Goal: Task Accomplishment & Management: Manage account settings

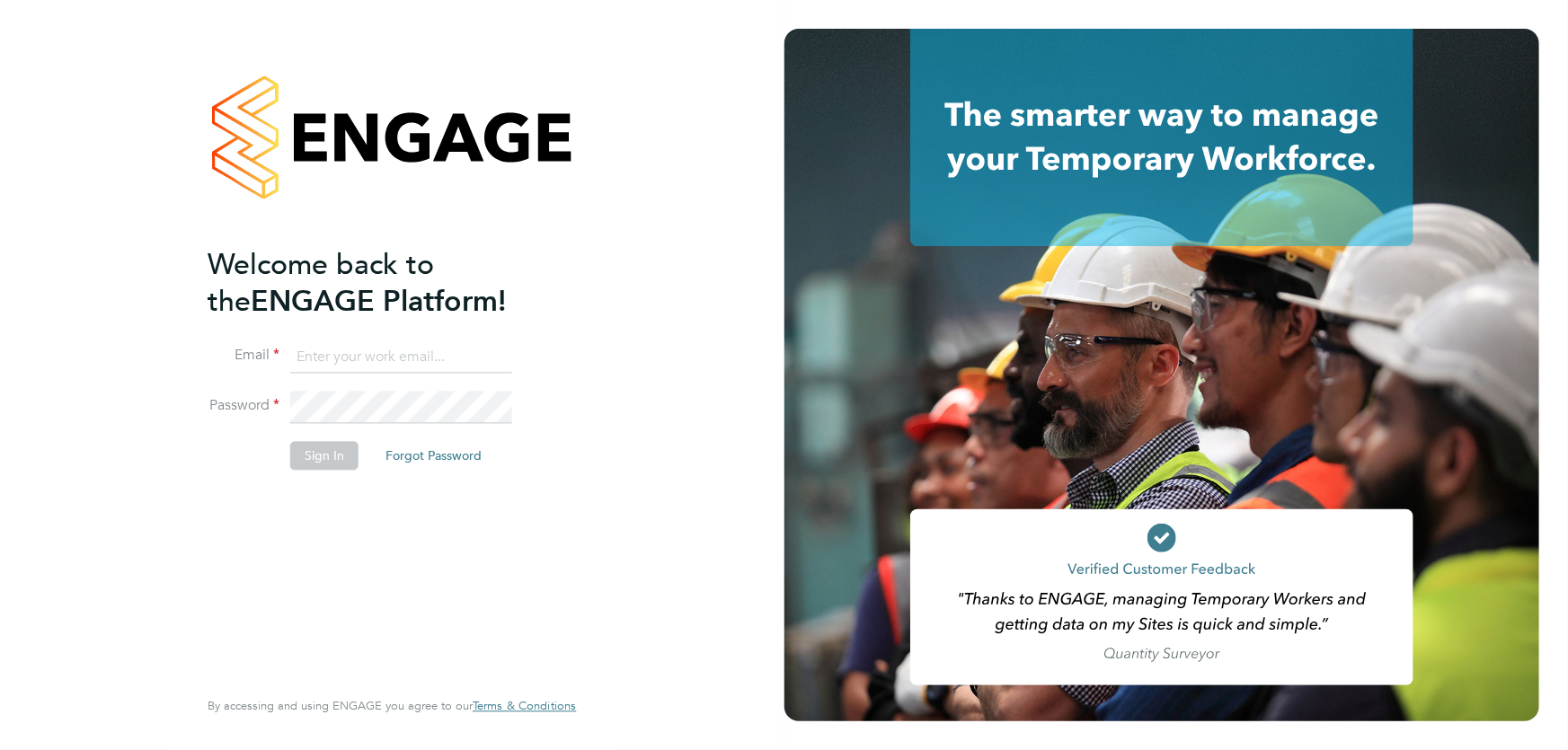
type input "danielle.ebden@hmsworks.co.uk"
click at [318, 460] on button "Sign In" at bounding box center [324, 455] width 68 height 29
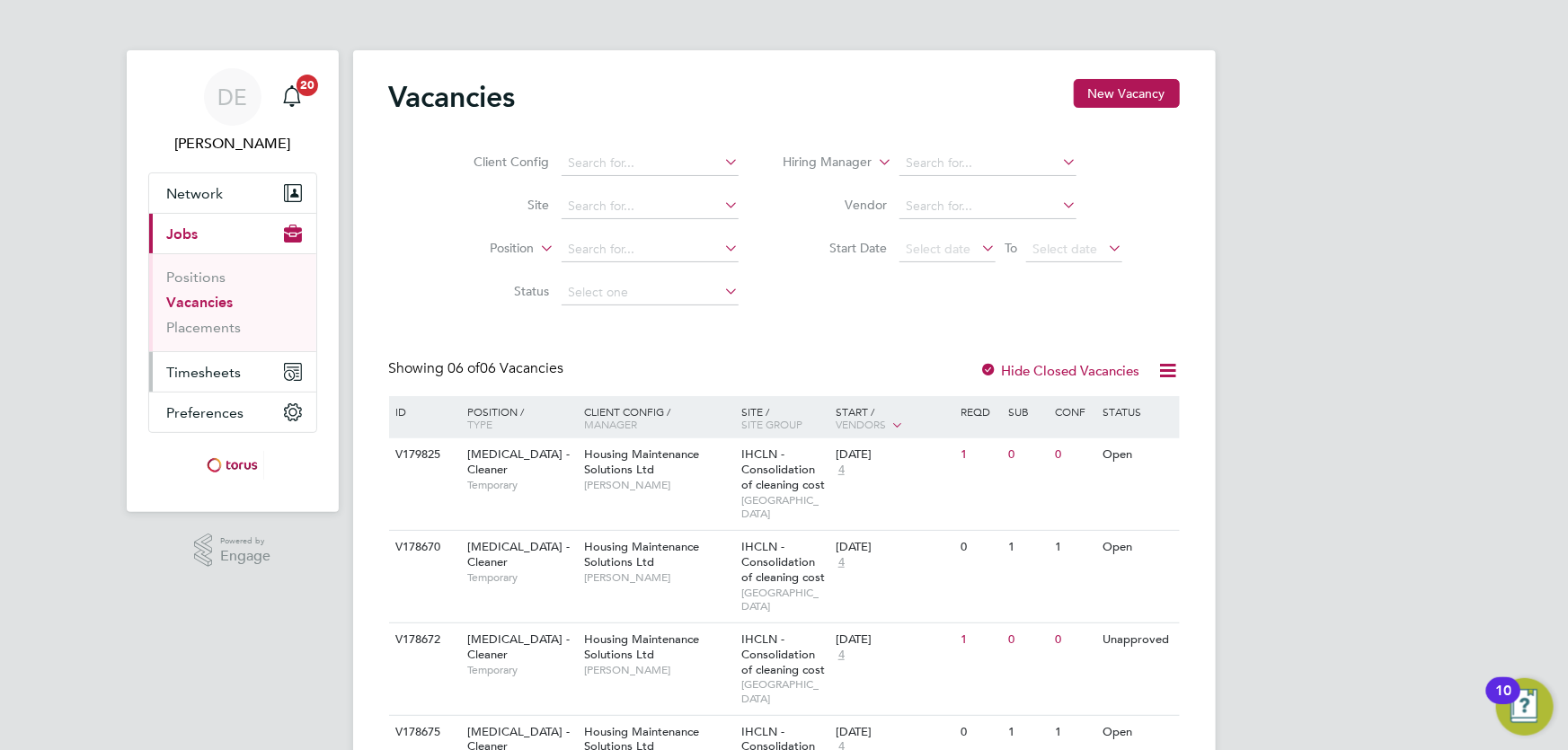
click at [212, 373] on span "Timesheets" at bounding box center [204, 372] width 75 height 17
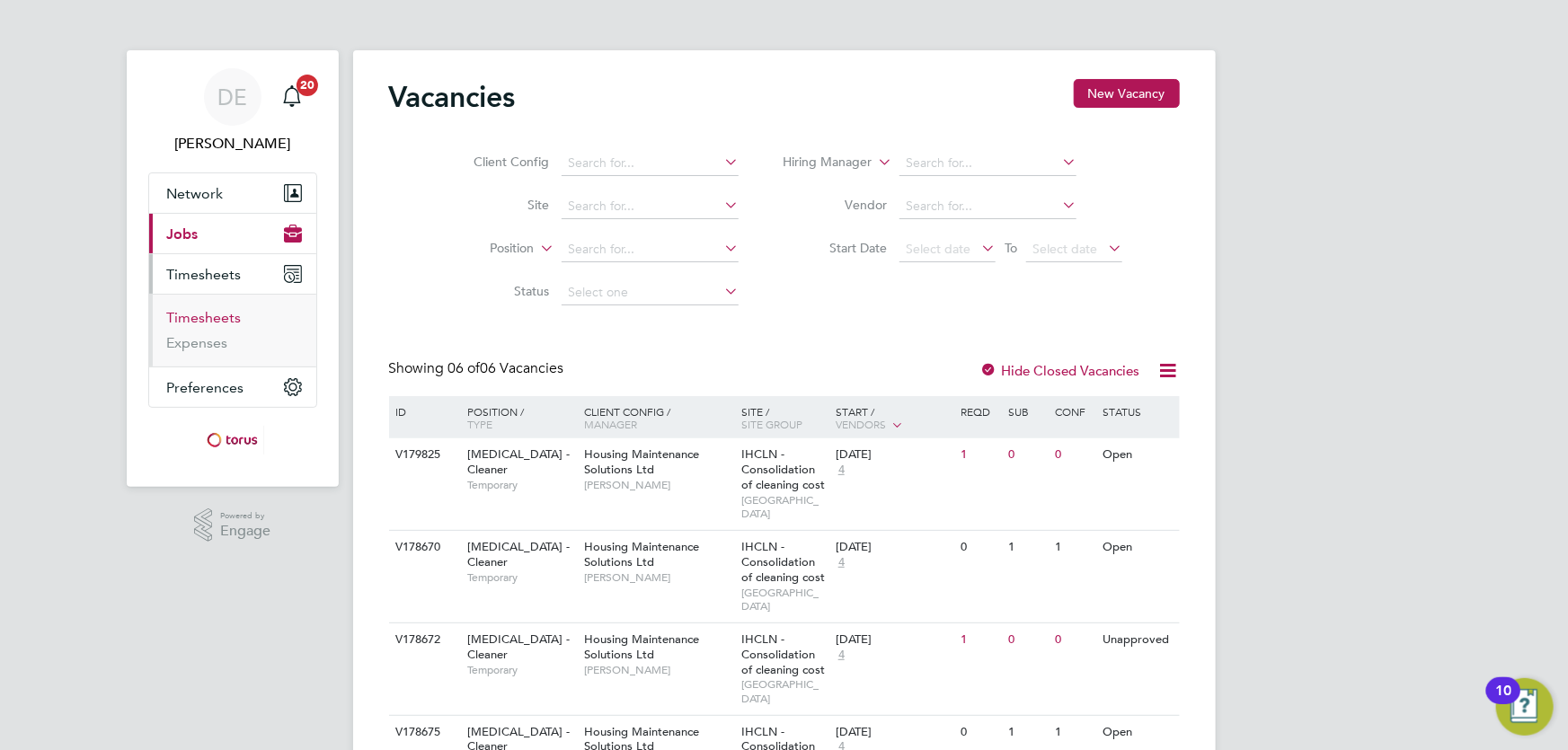
click at [215, 319] on link "Timesheets" at bounding box center [204, 317] width 75 height 17
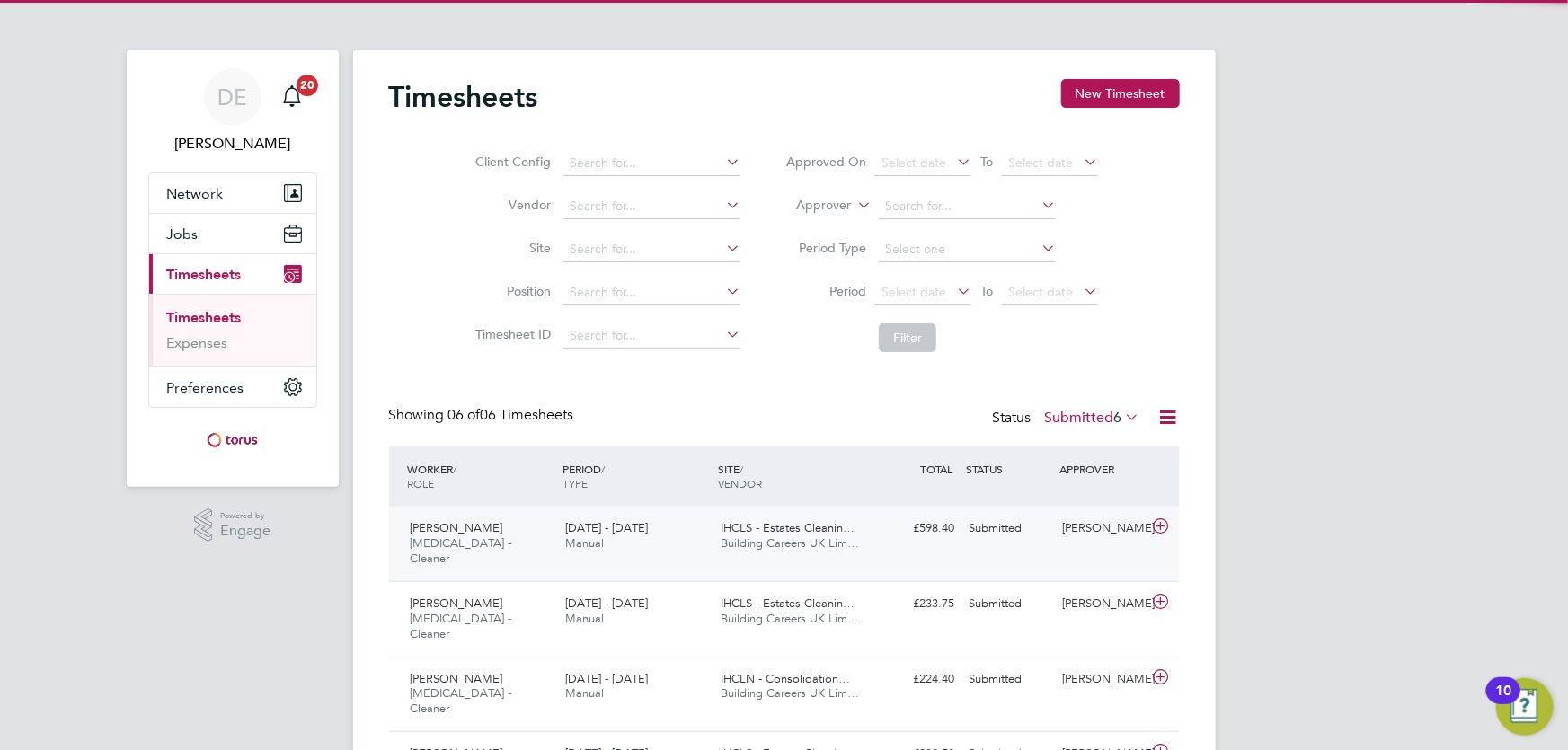
click at [567, 530] on span "[DATE] - [DATE]" at bounding box center [607, 528] width 83 height 15
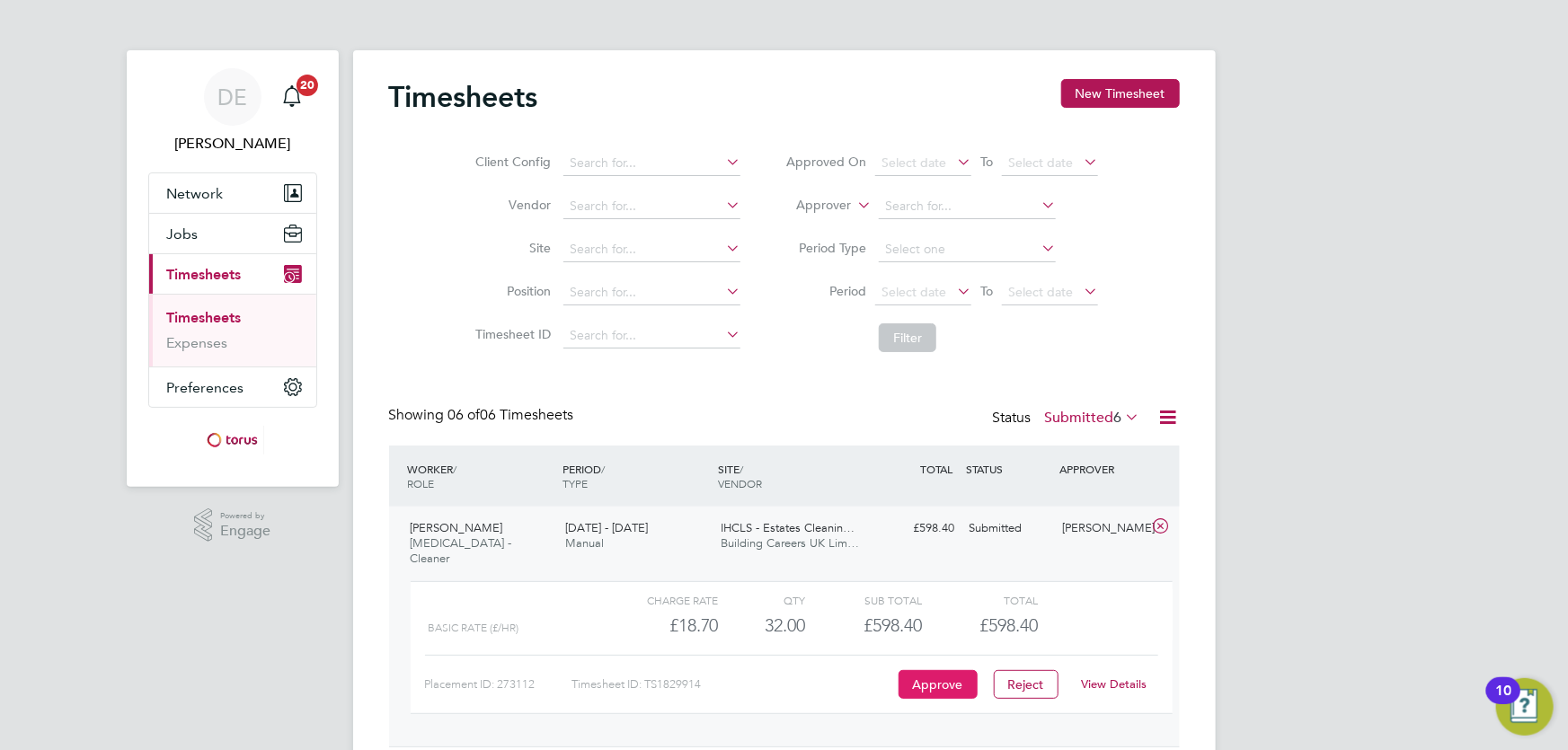
click at [944, 670] on button "Approve" at bounding box center [938, 684] width 79 height 29
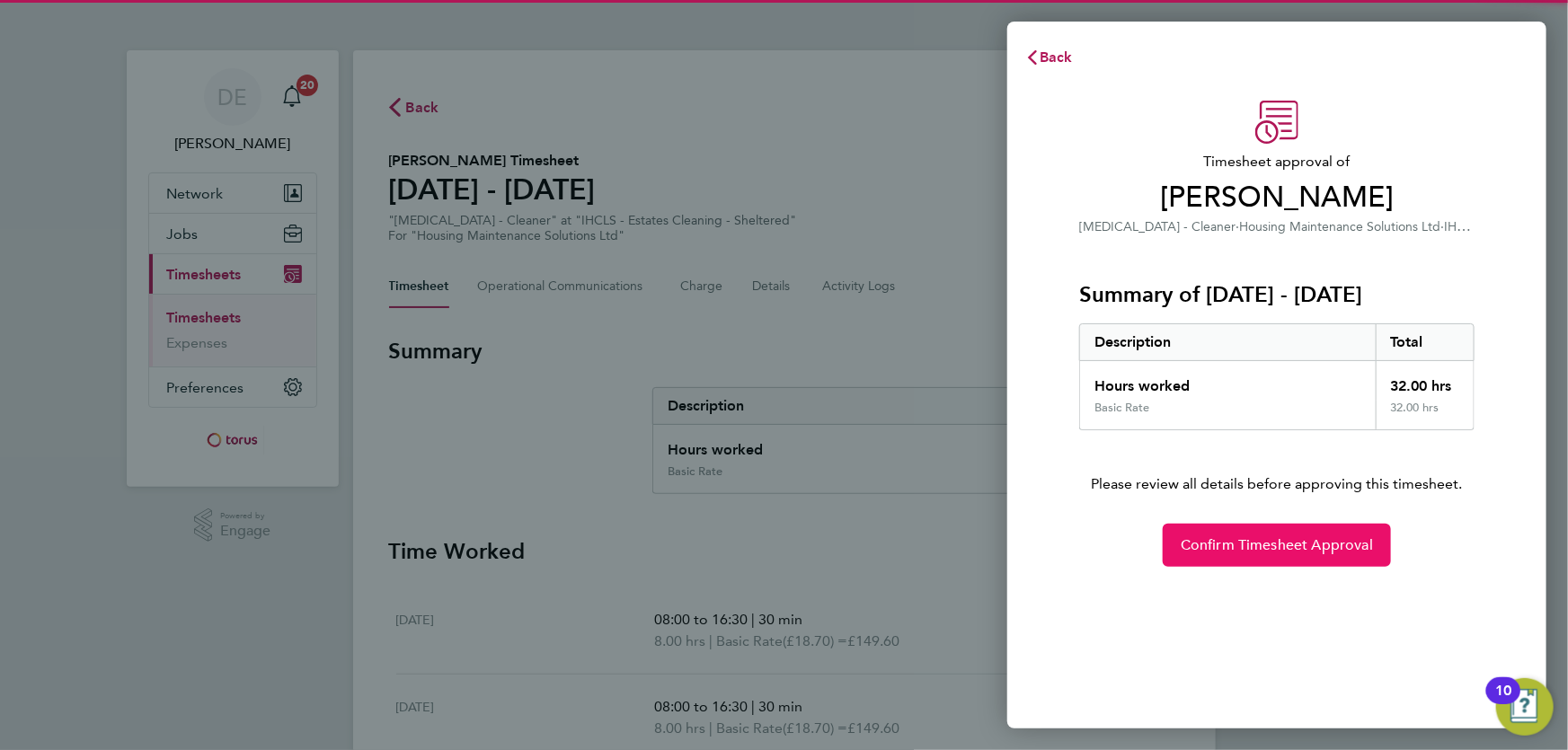
drag, startPoint x: 1214, startPoint y: 544, endPoint x: 1190, endPoint y: 527, distance: 29.4
click at [1215, 544] on span "Confirm Timesheet Approval" at bounding box center [1277, 545] width 192 height 18
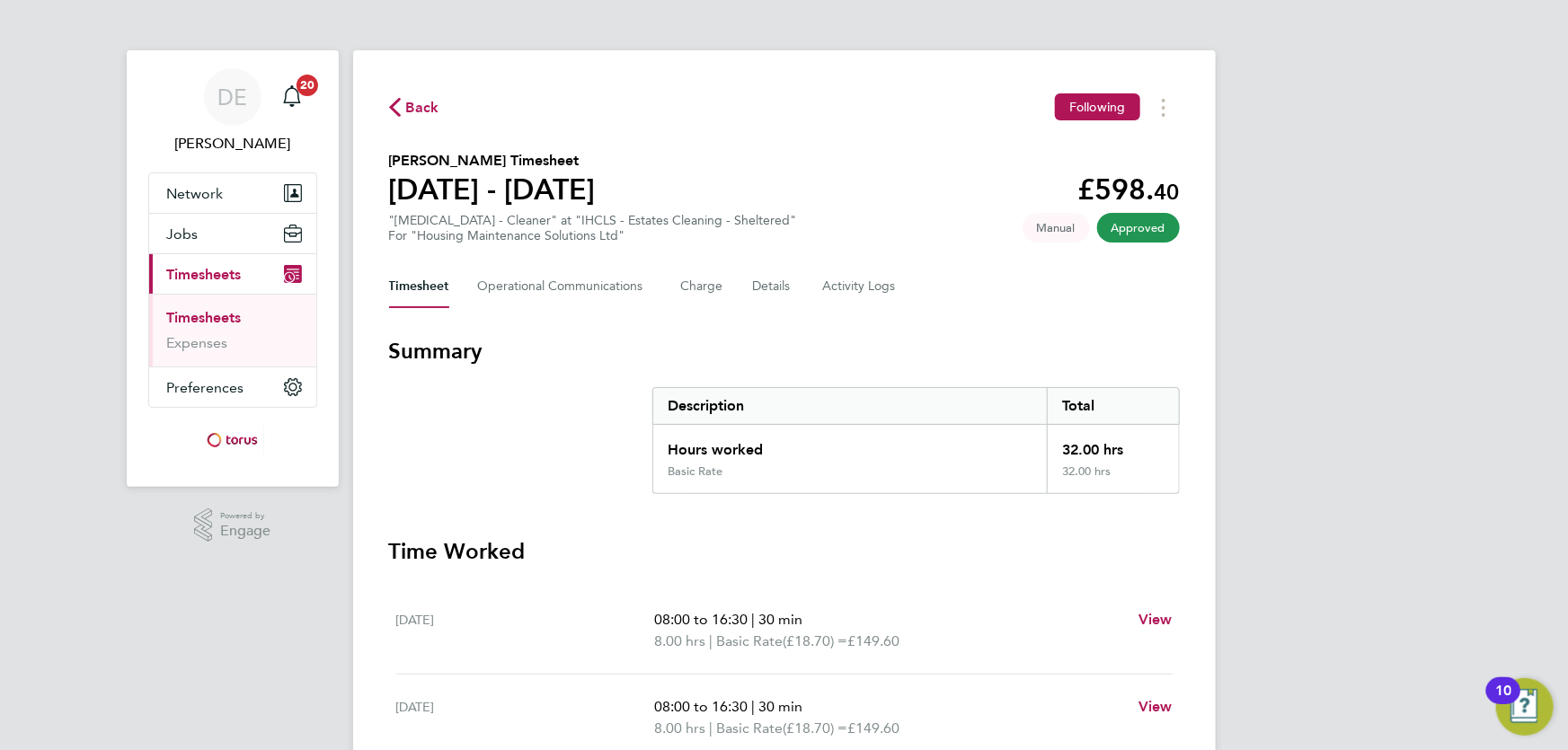
click at [231, 313] on link "Timesheets" at bounding box center [204, 317] width 75 height 17
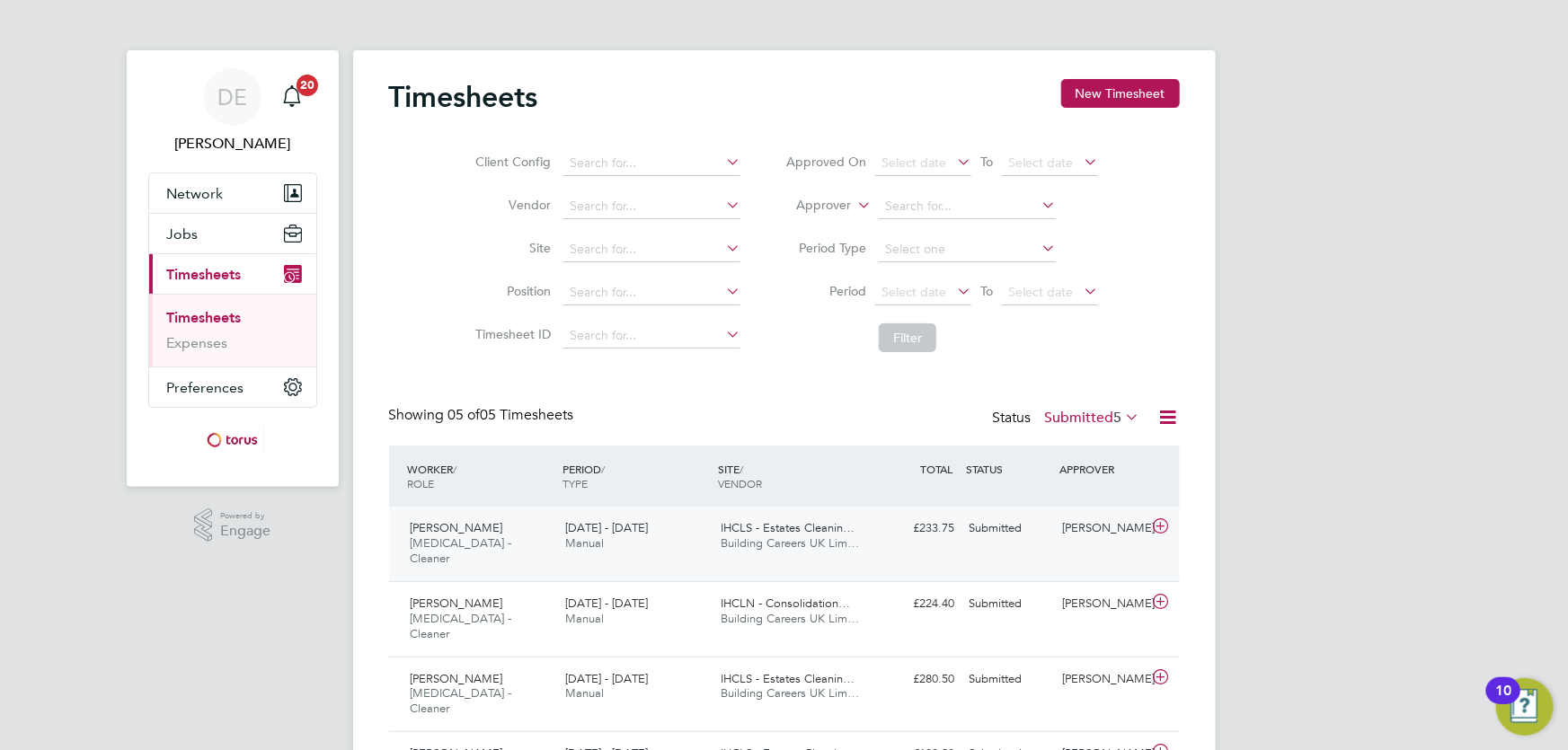
click at [770, 545] on span "Building Careers UK Lim…" at bounding box center [790, 543] width 138 height 15
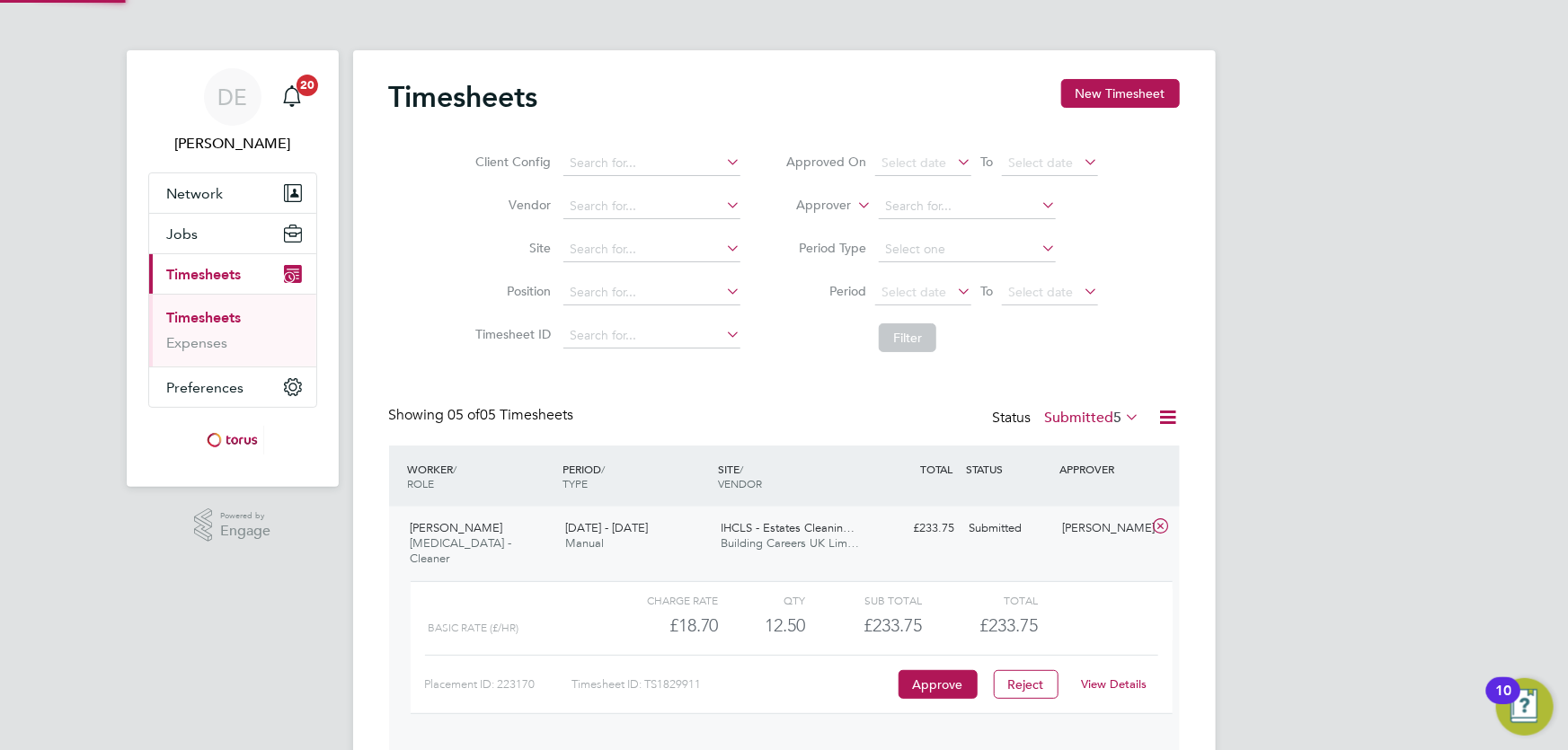
scroll to position [31, 175]
click at [951, 670] on button "Approve" at bounding box center [938, 684] width 79 height 29
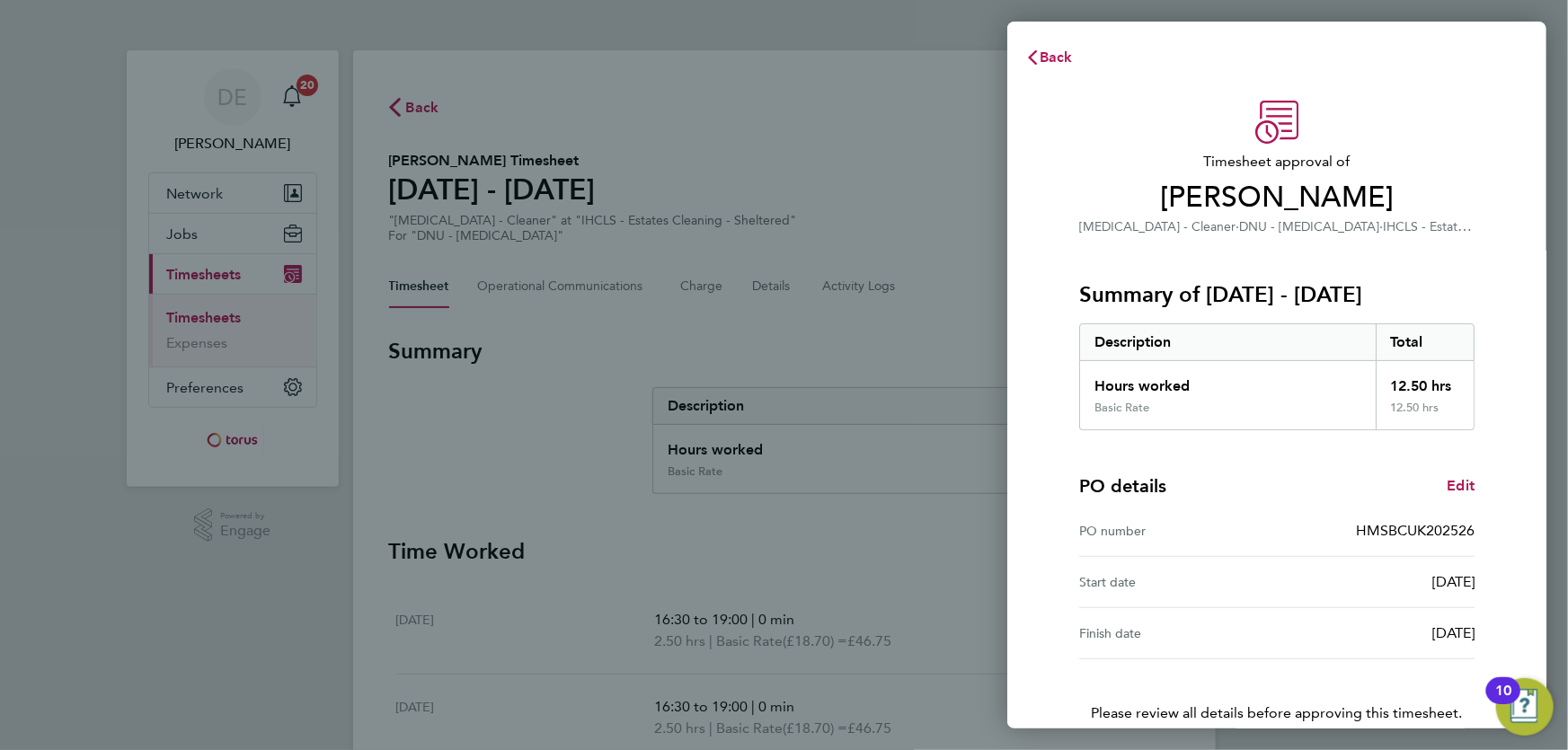
scroll to position [87, 0]
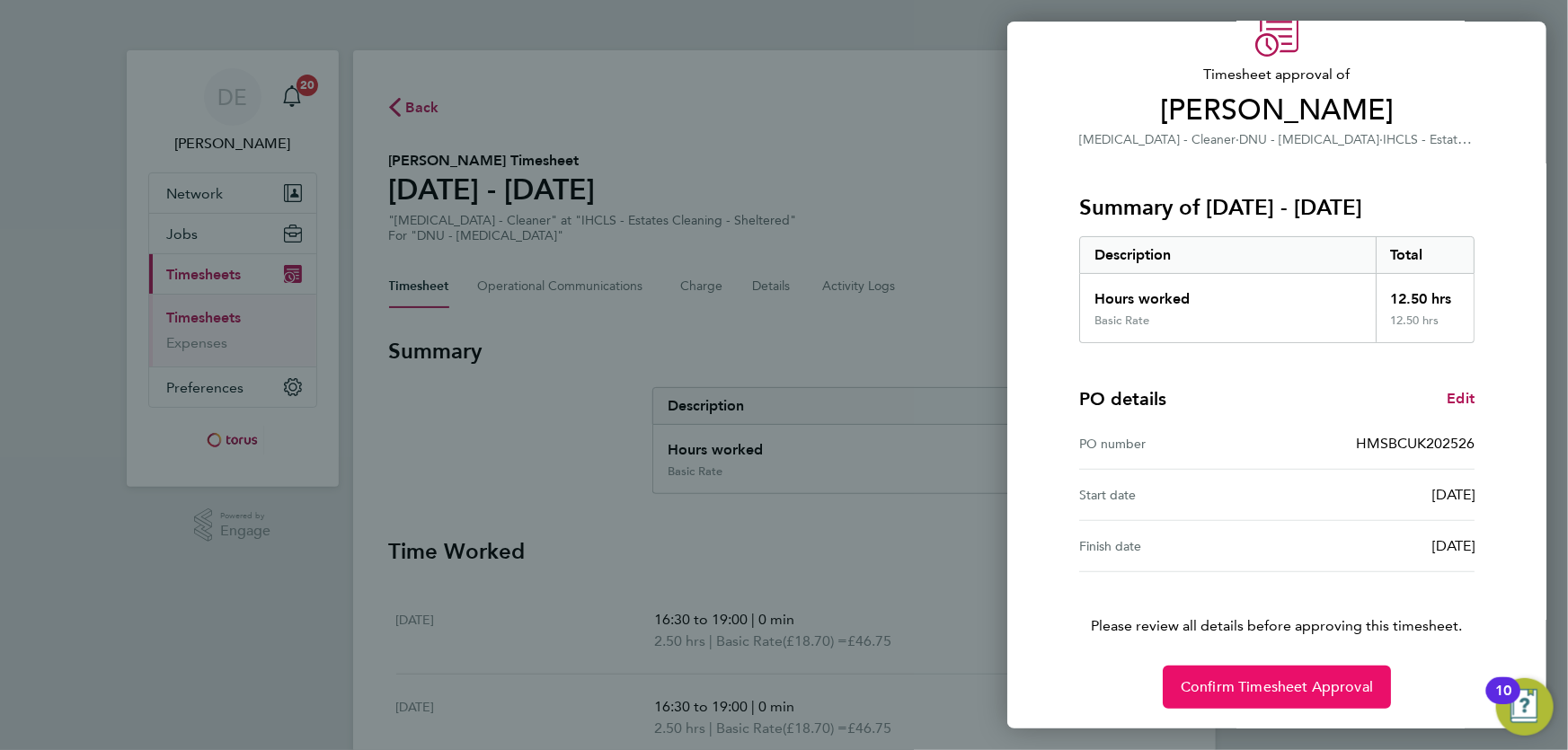
click at [1278, 689] on span "Confirm Timesheet Approval" at bounding box center [1277, 687] width 192 height 18
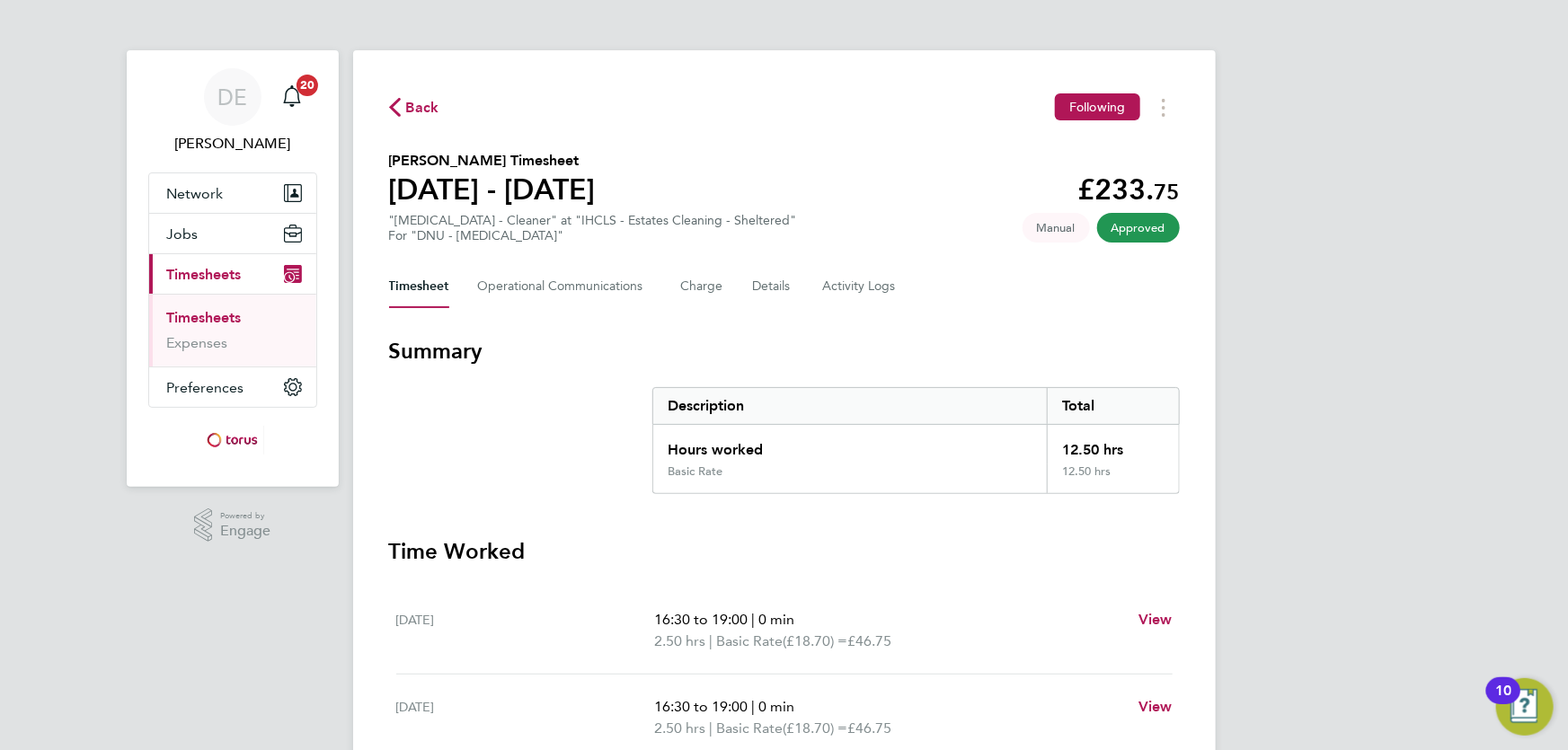
click at [208, 324] on link "Timesheets" at bounding box center [204, 317] width 75 height 17
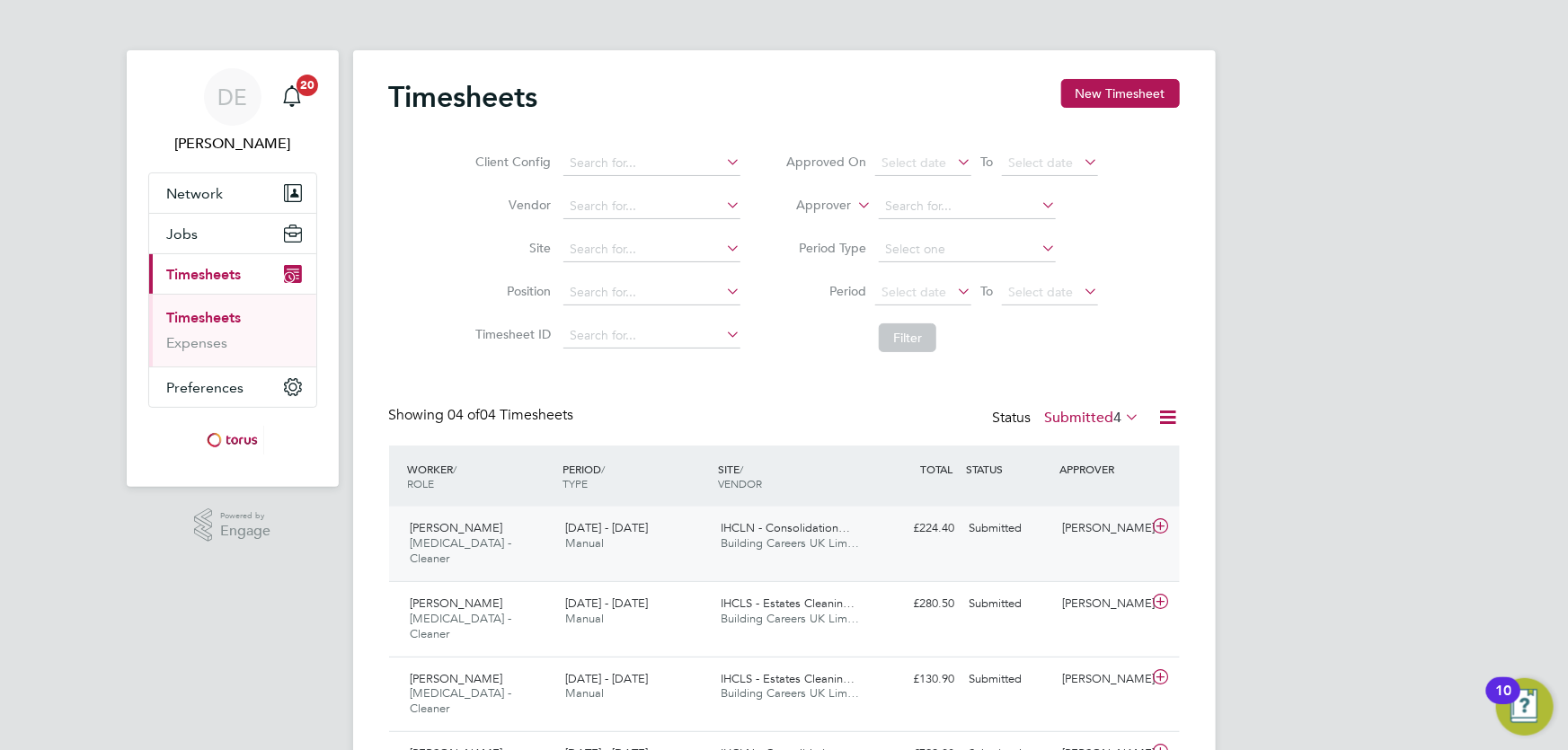
click at [569, 539] on span "Manual" at bounding box center [584, 543] width 38 height 15
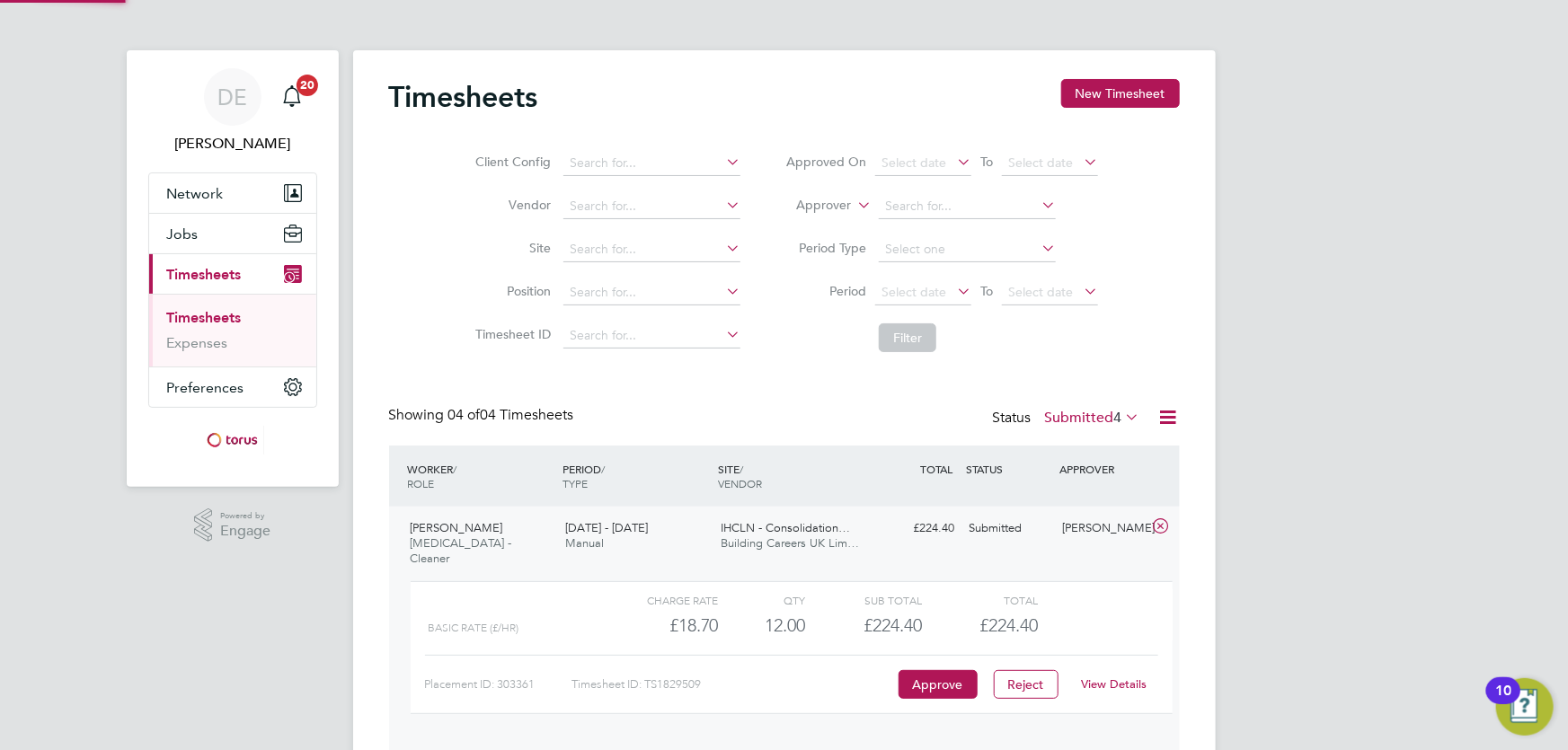
scroll to position [31, 175]
click at [931, 685] on div "Charge rate QTY Sub Total Total Basic Rate (£/HR) £18.70 12 12.00 12 £224.40 £2…" at bounding box center [791, 647] width 763 height 133
click at [956, 670] on button "Approve" at bounding box center [938, 684] width 79 height 29
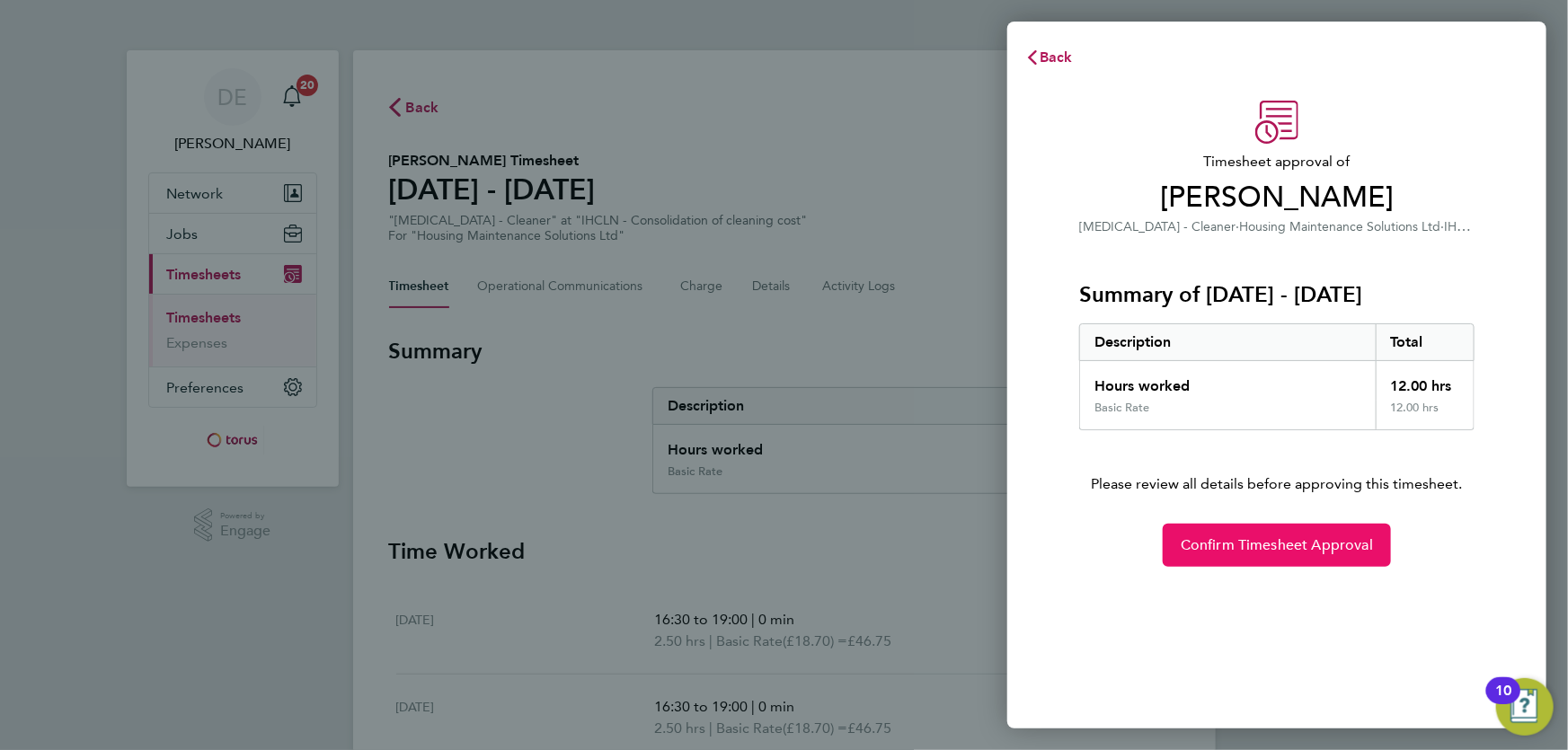
click at [1238, 540] on span "Confirm Timesheet Approval" at bounding box center [1277, 545] width 192 height 18
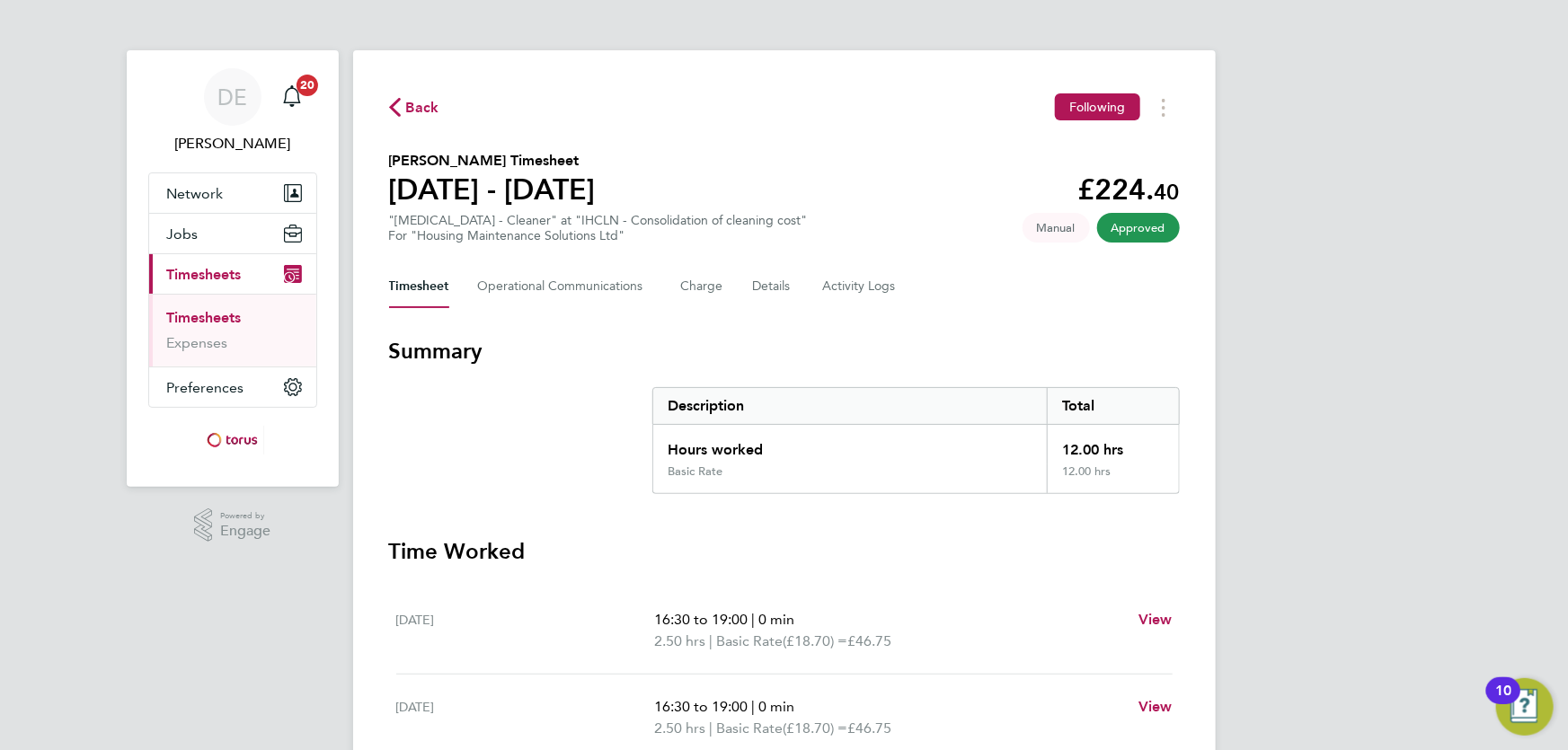
click at [233, 324] on link "Timesheets" at bounding box center [204, 317] width 75 height 17
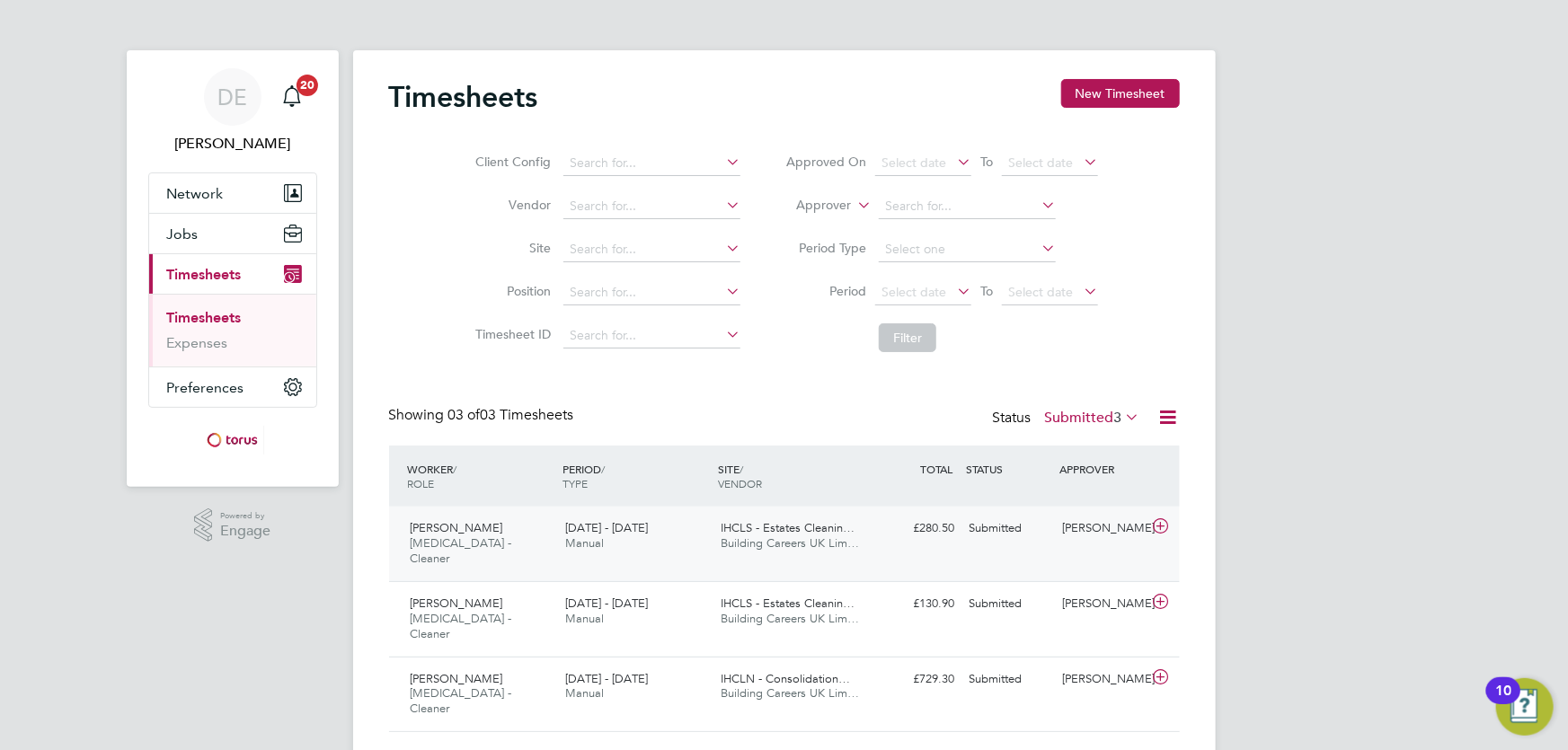
click at [606, 548] on div "22 - 28 Sep 2025 Manual" at bounding box center [636, 536] width 156 height 45
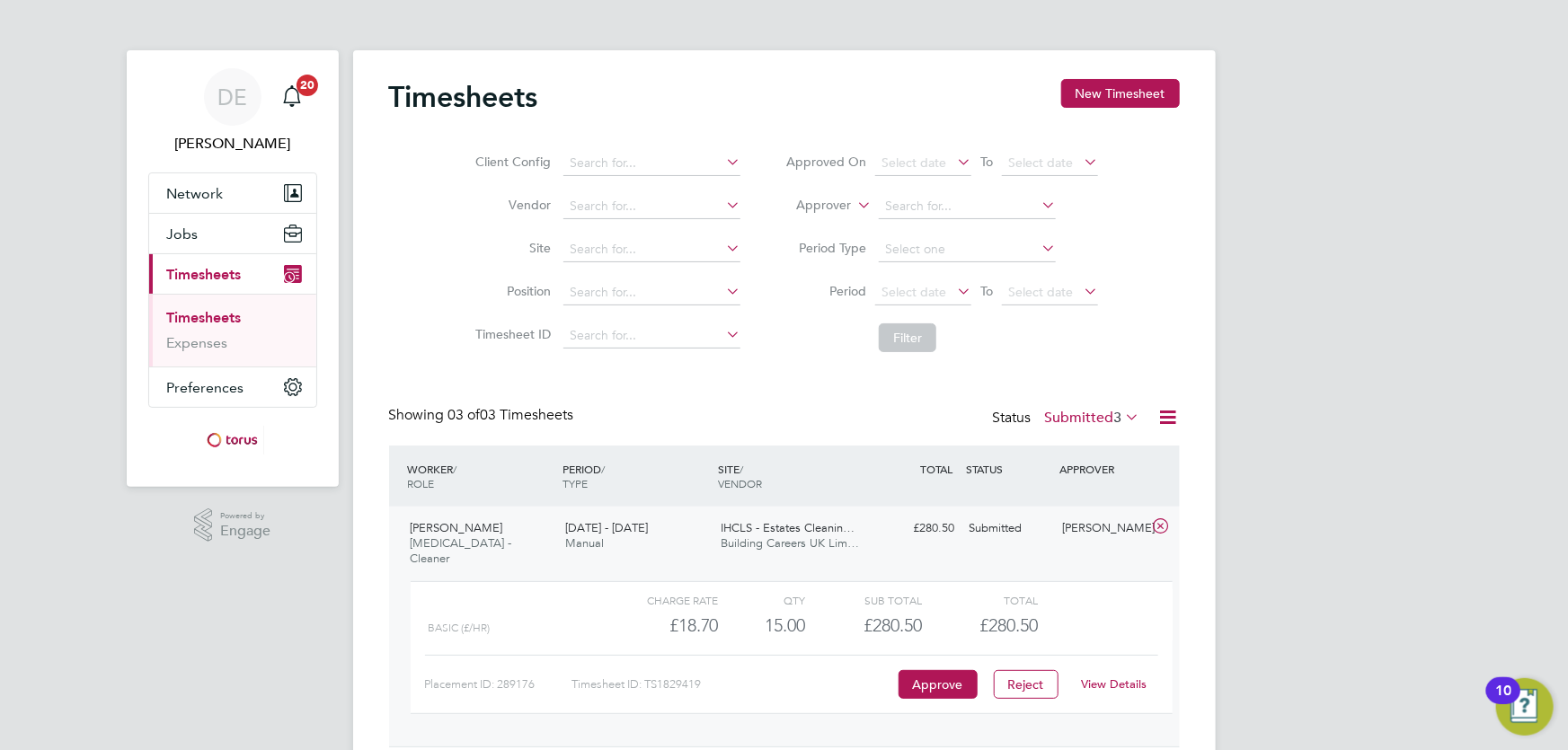
drag, startPoint x: 968, startPoint y: 672, endPoint x: 977, endPoint y: 696, distance: 25.6
click at [977, 696] on div "Charge rate QTY Sub Total Total Basic (£/HR) £18.70 15 15.00 15 £280.50 £280.50…" at bounding box center [791, 647] width 763 height 133
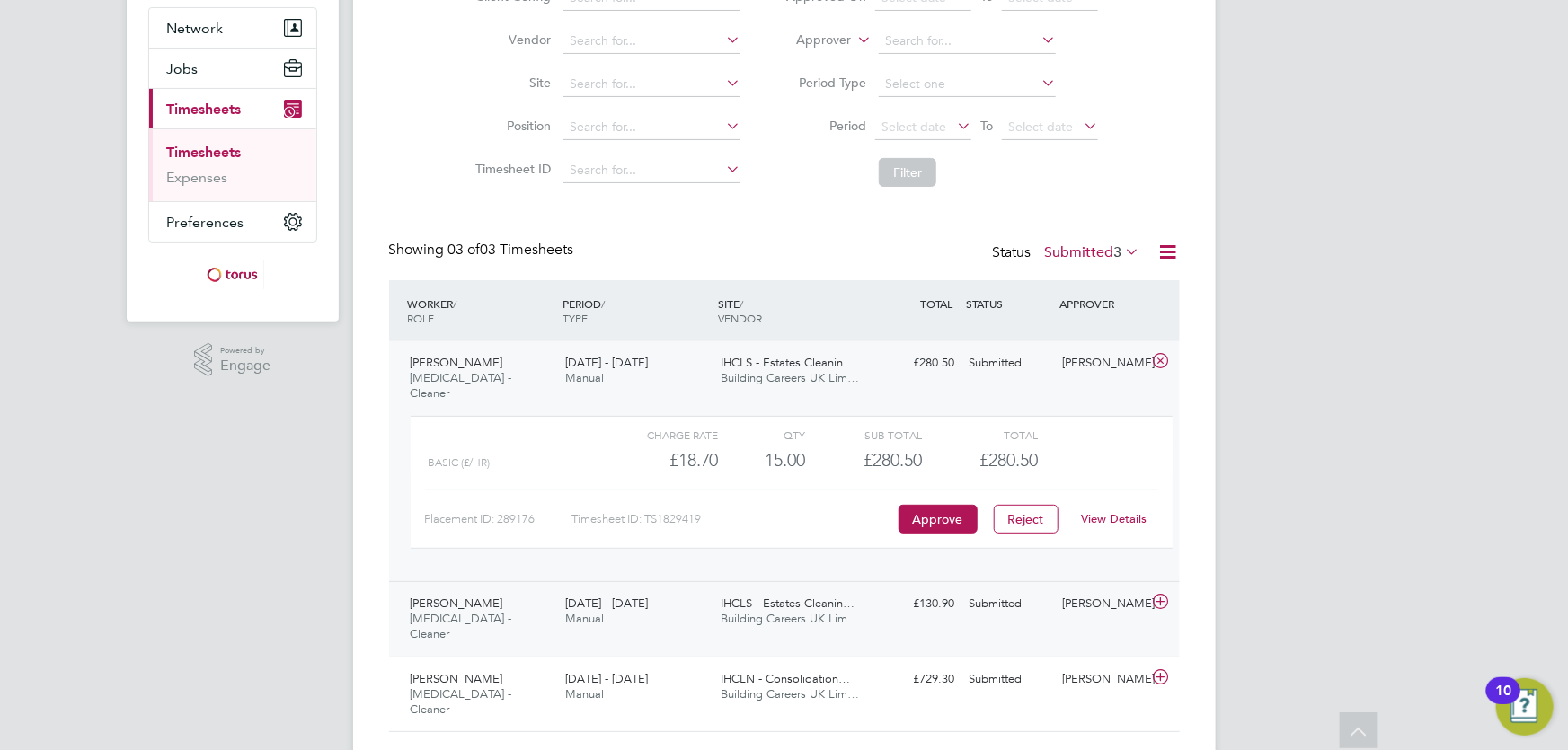
click at [908, 597] on div "£130.90 Submitted" at bounding box center [916, 604] width 93 height 30
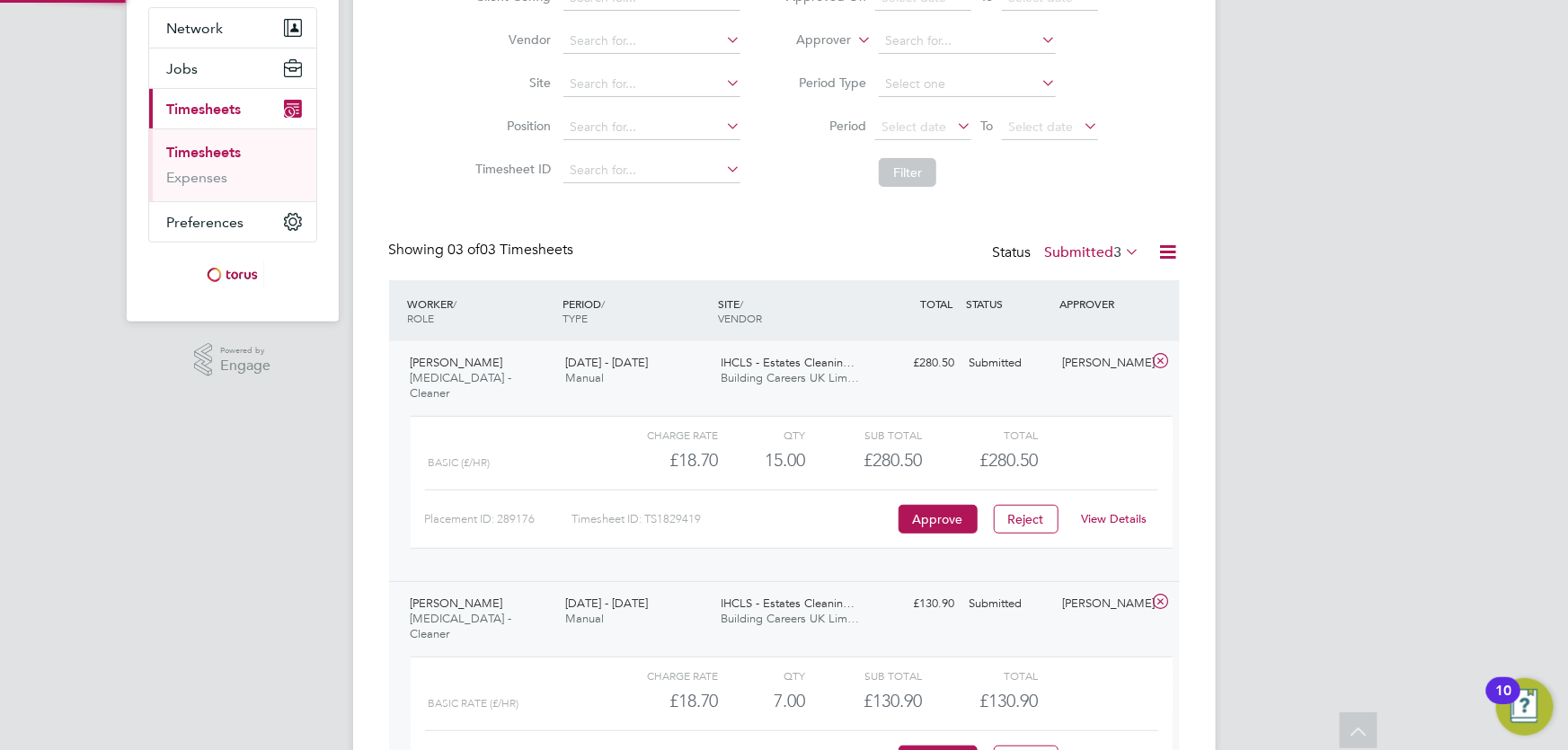
scroll to position [31, 175]
click at [937, 745] on button "Approve" at bounding box center [938, 759] width 79 height 29
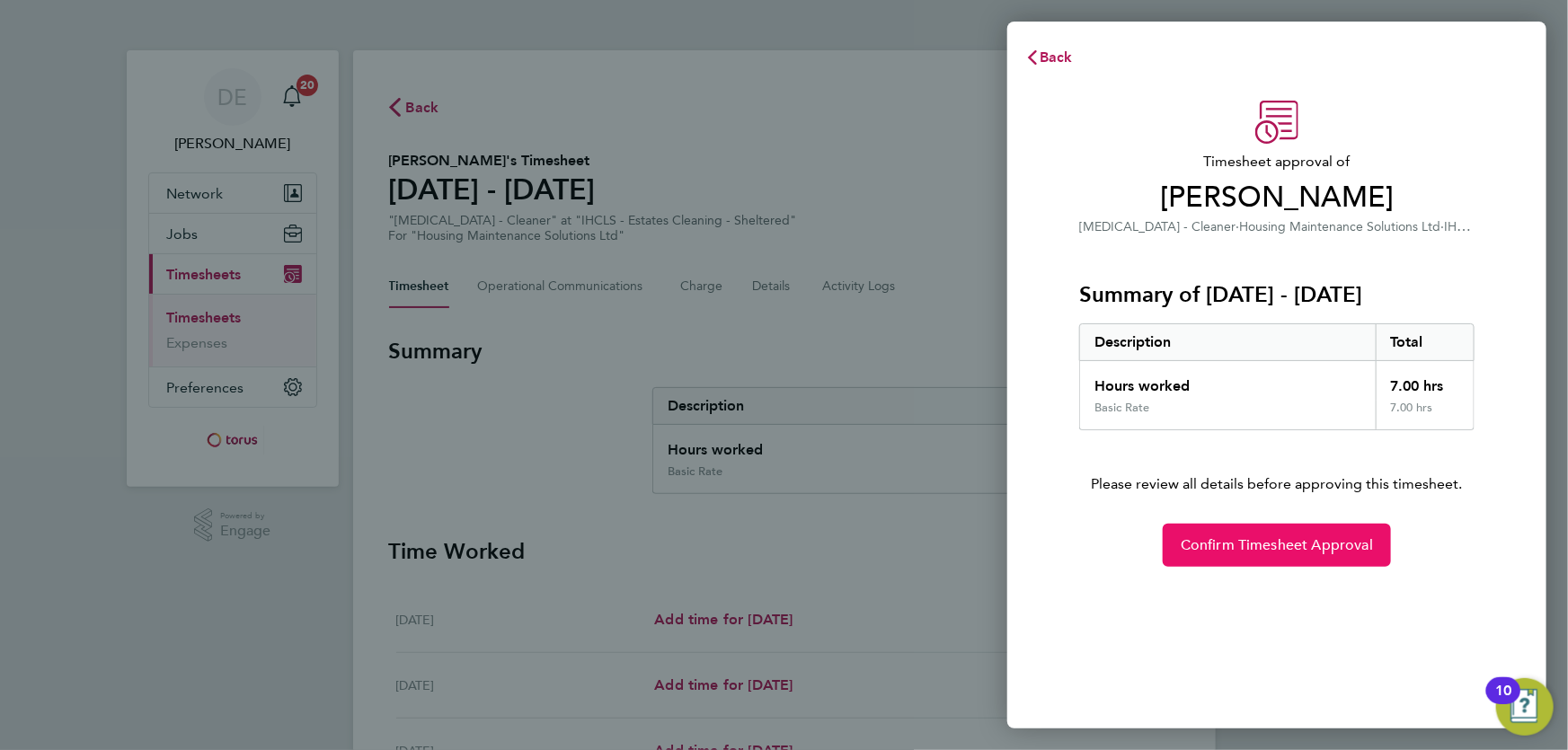
click at [1258, 538] on span "Confirm Timesheet Approval" at bounding box center [1277, 545] width 192 height 18
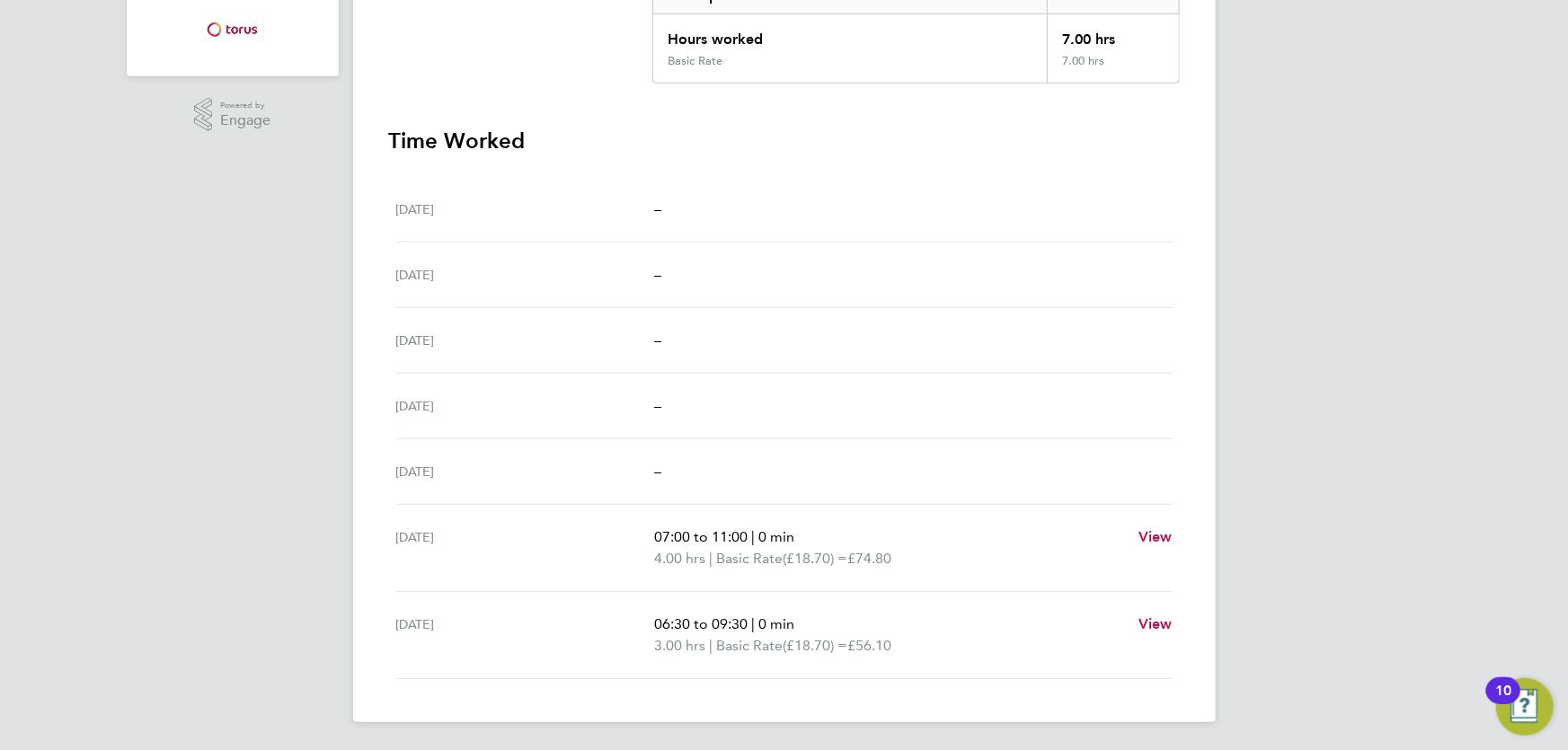
scroll to position [165, 0]
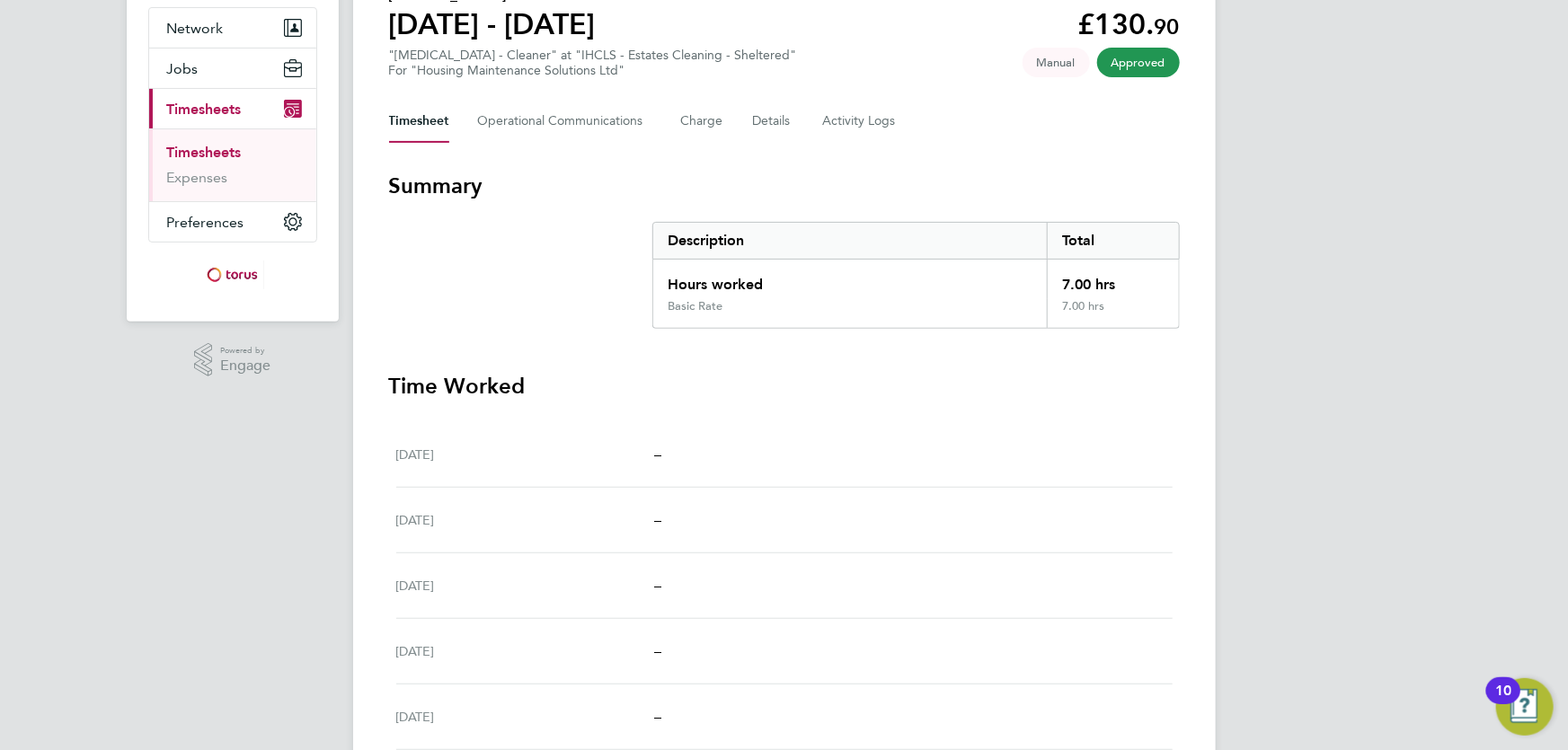
click at [210, 158] on link "Timesheets" at bounding box center [204, 152] width 75 height 17
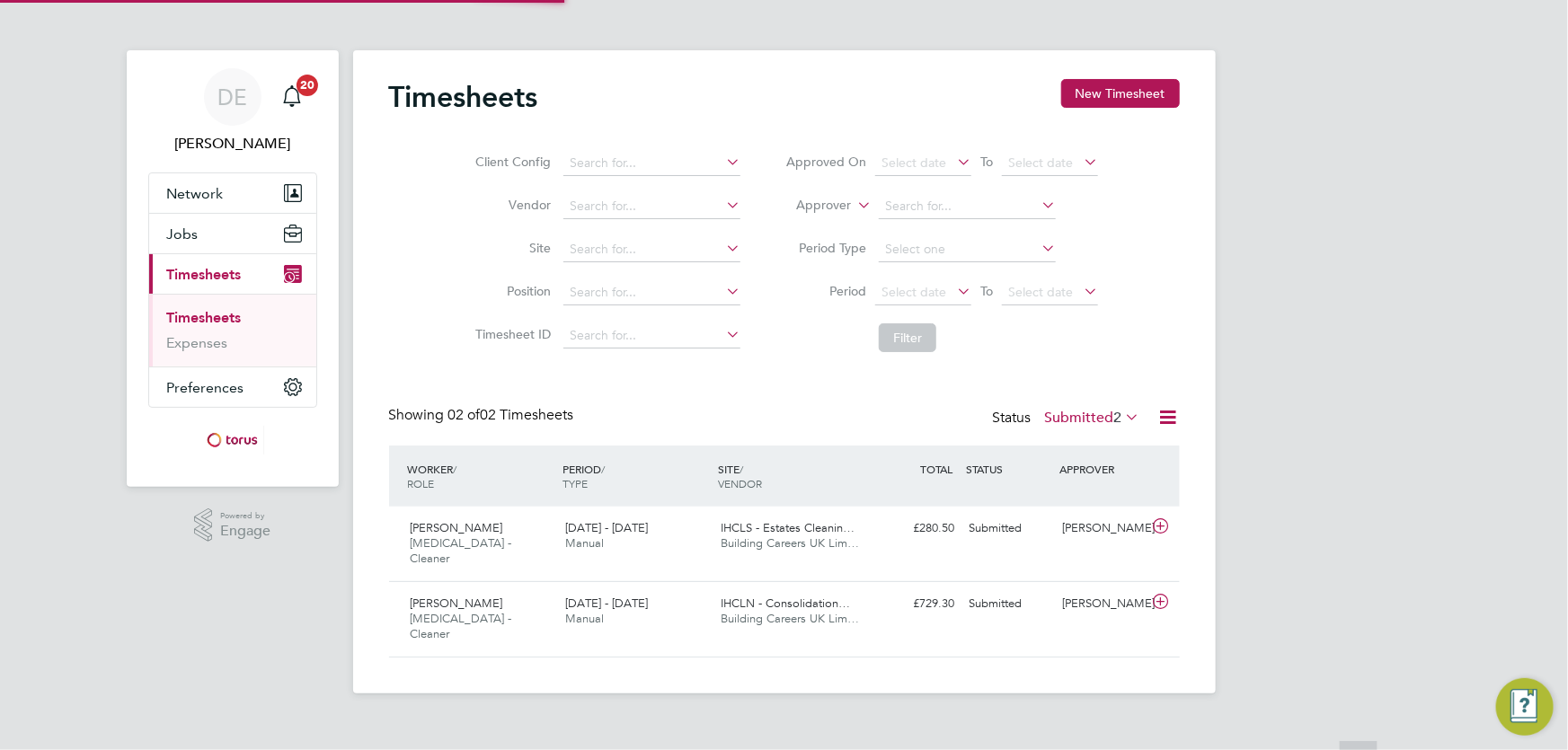
scroll to position [45, 156]
click at [595, 595] on span "[DATE] - [DATE]" at bounding box center [607, 603] width 83 height 15
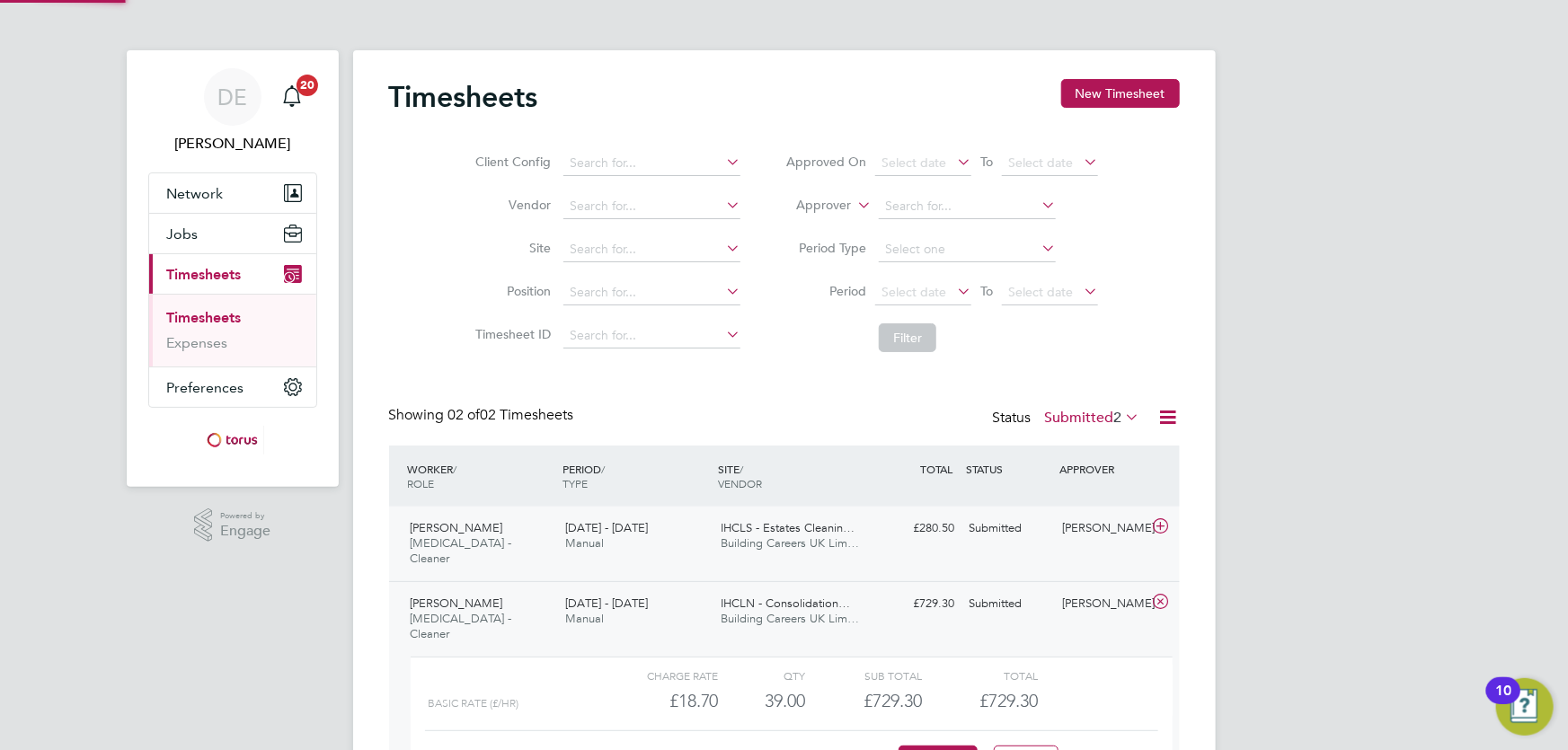
scroll to position [31, 175]
click at [916, 745] on button "Approve" at bounding box center [938, 759] width 79 height 29
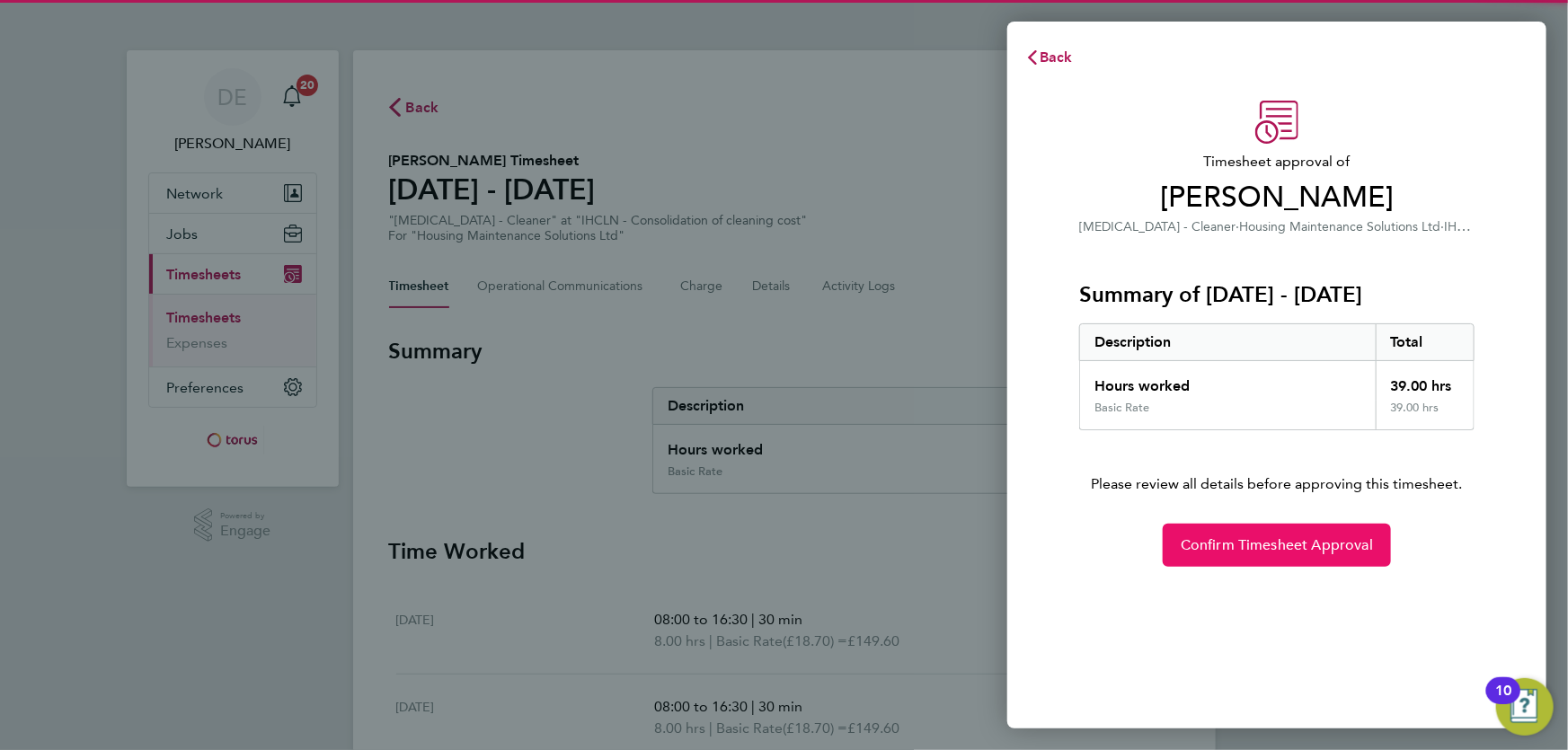
click at [1251, 532] on button "Confirm Timesheet Approval" at bounding box center [1277, 545] width 229 height 43
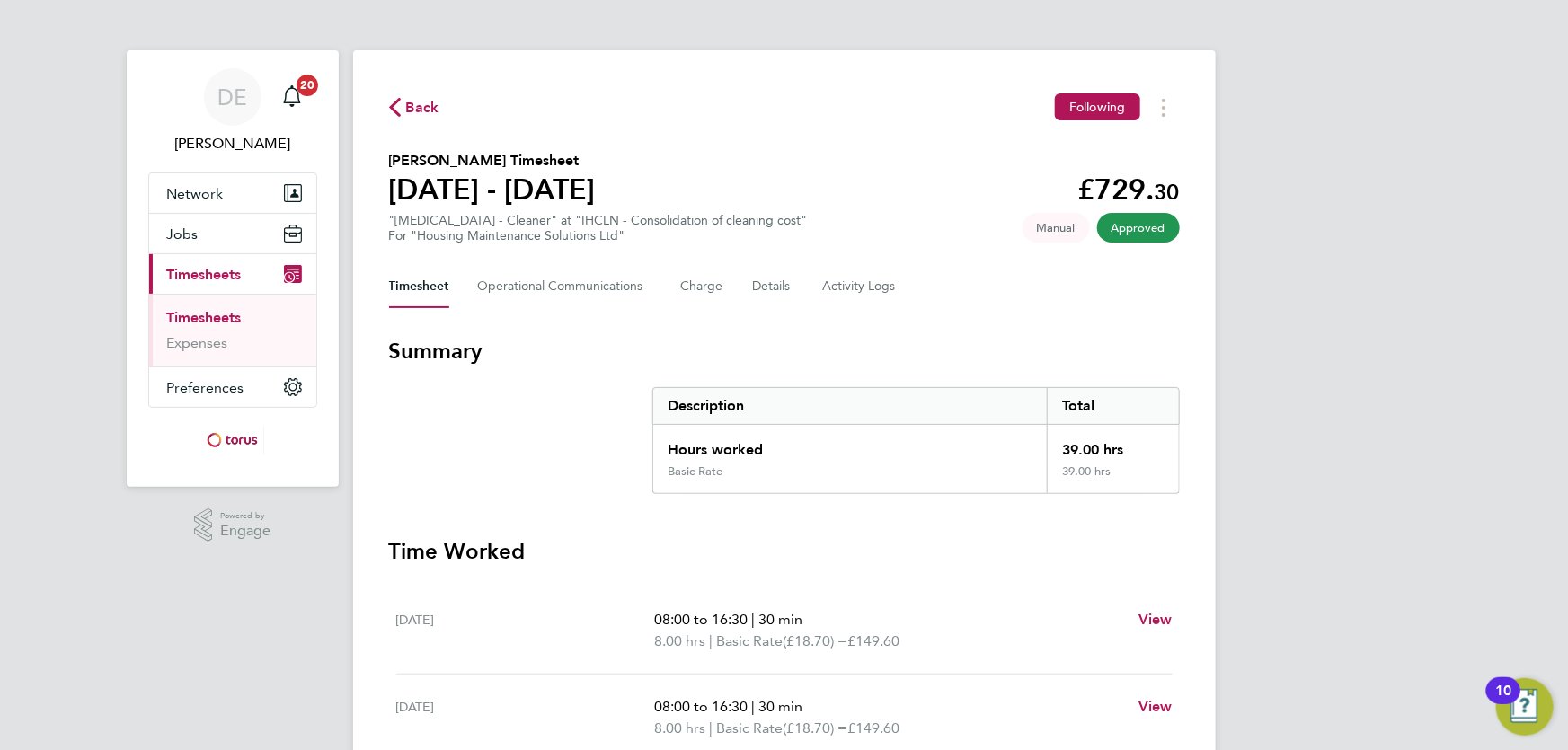
click at [963, 324] on div "Back Following [PERSON_NAME] Timesheet [DATE] - [DATE] £729. 30 "[MEDICAL_DATA]…" at bounding box center [784, 624] width 862 height 1147
click at [892, 204] on section "[PERSON_NAME] Timesheet [DATE] - [DATE] £729. 30 "[MEDICAL_DATA] - Cleaner" at …" at bounding box center [784, 197] width 791 height 93
click at [849, 343] on h3 "Summary" at bounding box center [784, 351] width 791 height 29
click at [872, 233] on section "[PERSON_NAME] Timesheet [DATE] - [DATE] £729. 30 "[MEDICAL_DATA] - Cleaner" at …" at bounding box center [784, 197] width 791 height 93
